Goal: Information Seeking & Learning: Learn about a topic

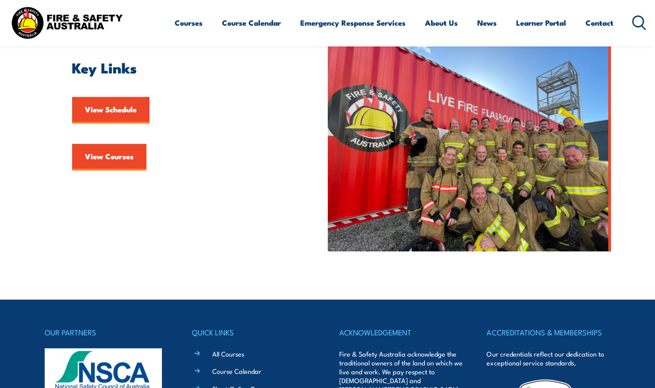
scroll to position [240, 0]
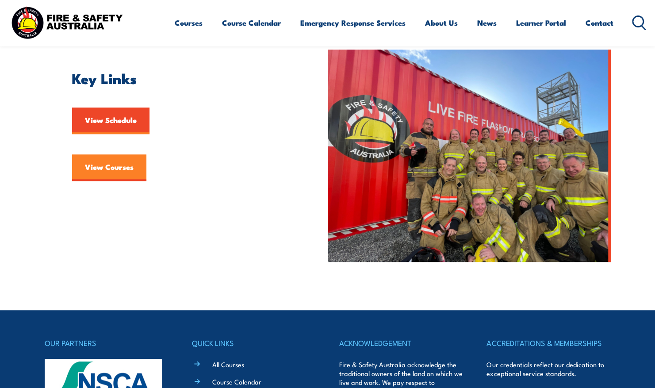
click at [101, 166] on link "View Courses" at bounding box center [109, 167] width 74 height 27
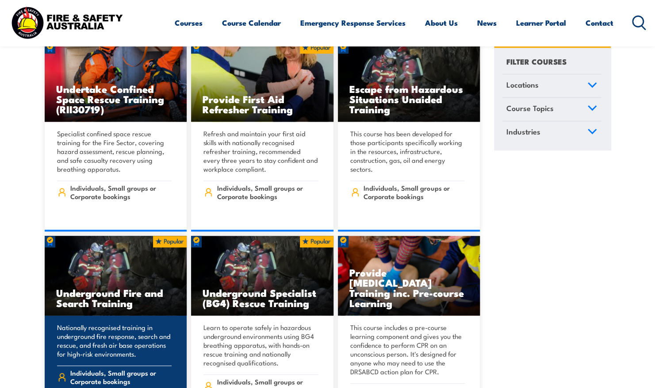
scroll to position [531, 0]
